Goal: Information Seeking & Learning: Learn about a topic

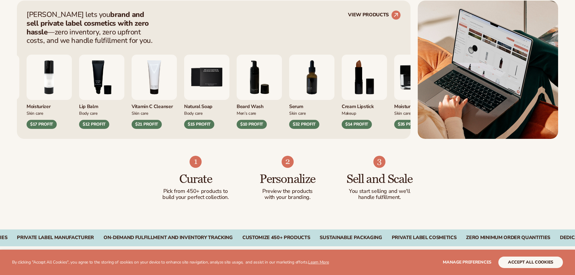
scroll to position [251, 0]
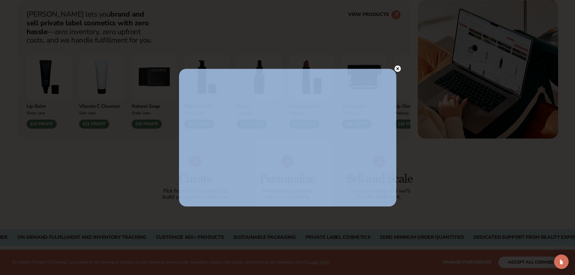
drag, startPoint x: 395, startPoint y: 57, endPoint x: 398, endPoint y: 68, distance: 11.5
click at [398, 68] on icon at bounding box center [397, 68] width 3 height 3
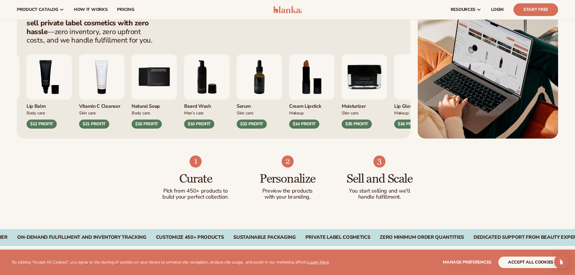
scroll to position [0, 0]
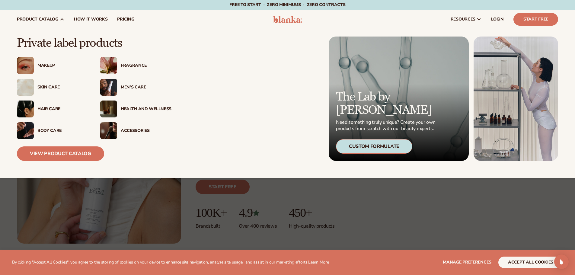
click at [53, 68] on div "Makeup" at bounding box center [52, 65] width 71 height 17
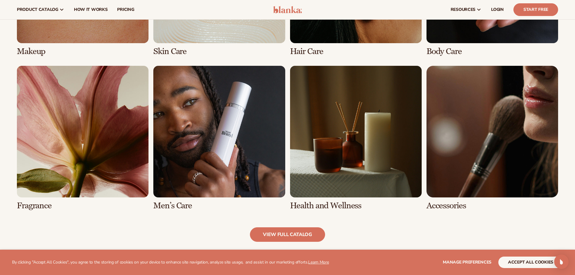
scroll to position [529, 0]
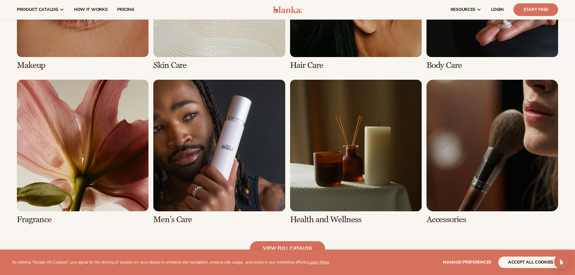
click at [270, 132] on link "6 / 8" at bounding box center [219, 152] width 132 height 145
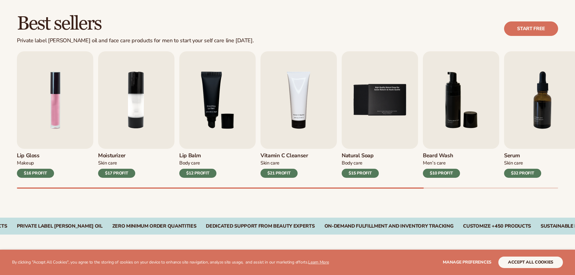
scroll to position [184, 0]
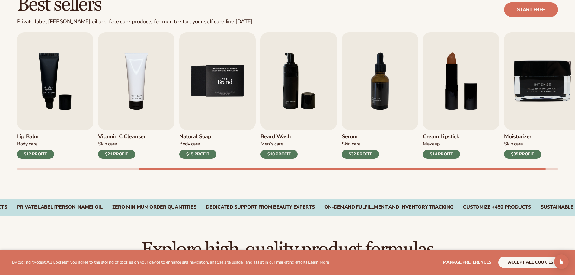
click at [214, 101] on img "5 / 9" at bounding box center [217, 81] width 76 height 98
click at [215, 123] on img "5 / 9" at bounding box center [217, 81] width 76 height 98
click at [200, 152] on div "$15 PROFIT" at bounding box center [197, 154] width 37 height 9
click at [213, 74] on img "5 / 9" at bounding box center [217, 81] width 76 height 98
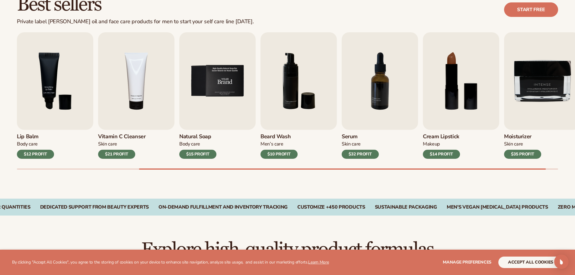
click at [213, 74] on img "5 / 9" at bounding box center [217, 81] width 76 height 98
click at [212, 81] on img "5 / 9" at bounding box center [217, 81] width 76 height 98
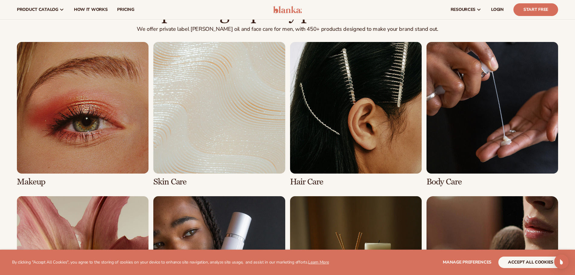
scroll to position [345, 0]
